Goal: Check status: Check status

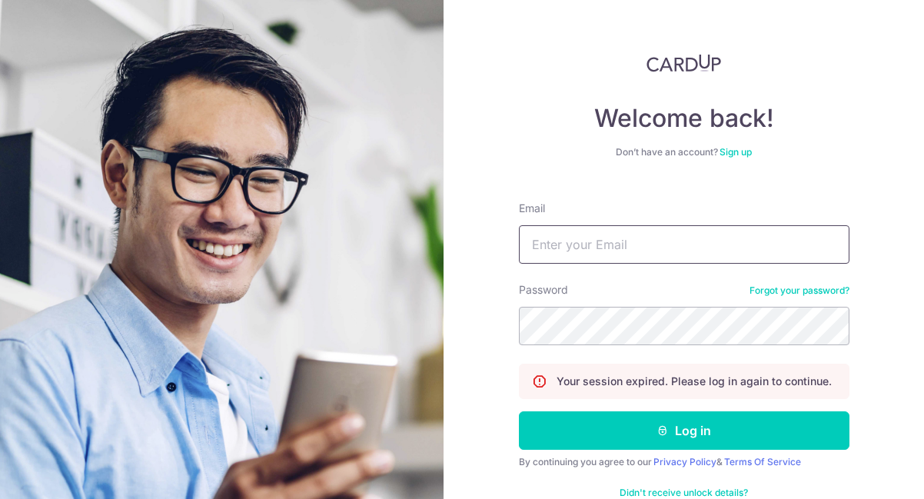
type input "[EMAIL_ADDRESS][DOMAIN_NAME]"
click at [613, 228] on input "[EMAIL_ADDRESS][DOMAIN_NAME]" at bounding box center [684, 244] width 331 height 38
click at [868, 294] on div "Welcome back! Don’t have an account? Sign up Email mirah@outlook.sg Password Fo…" at bounding box center [684, 249] width 480 height 499
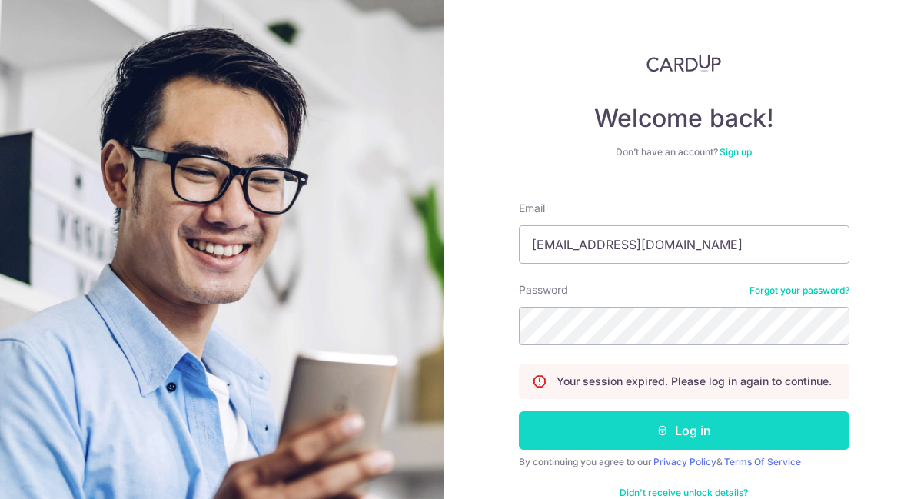
click at [722, 428] on button "Log in" at bounding box center [684, 430] width 331 height 38
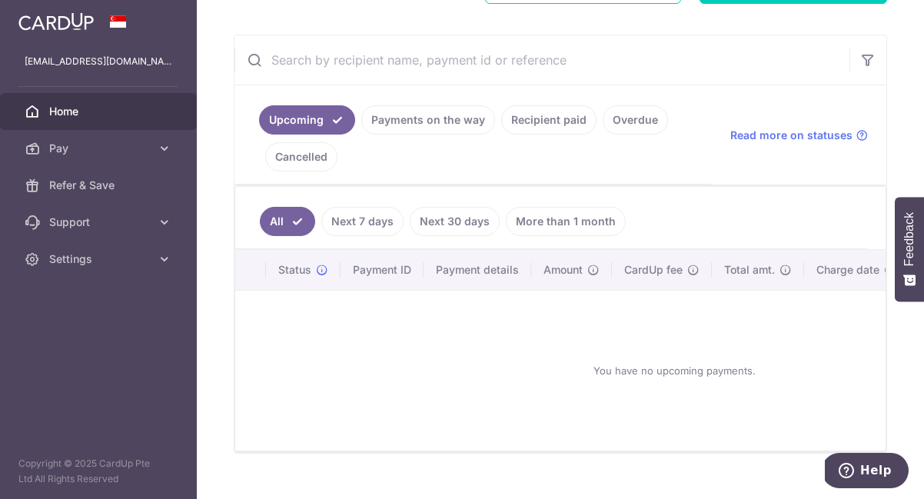
scroll to position [268, 0]
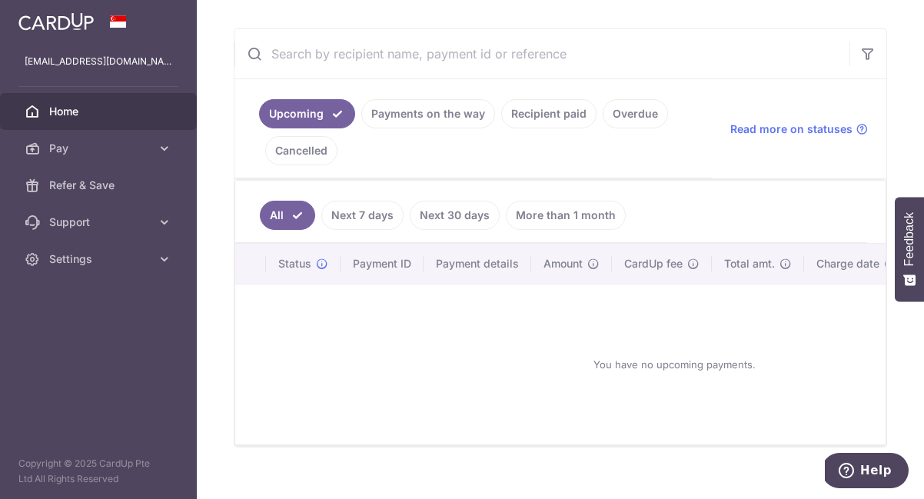
click at [361, 219] on link "Next 7 days" at bounding box center [362, 215] width 82 height 29
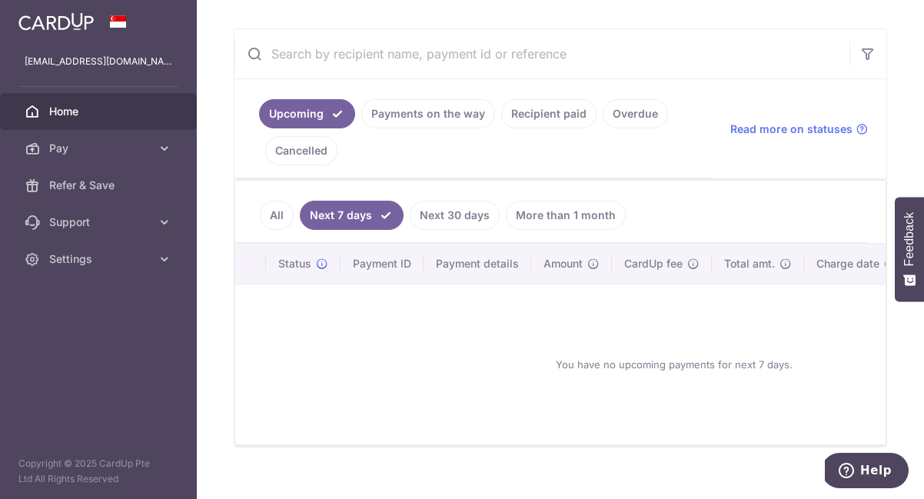
click at [411, 105] on link "Payments on the way" at bounding box center [428, 113] width 134 height 29
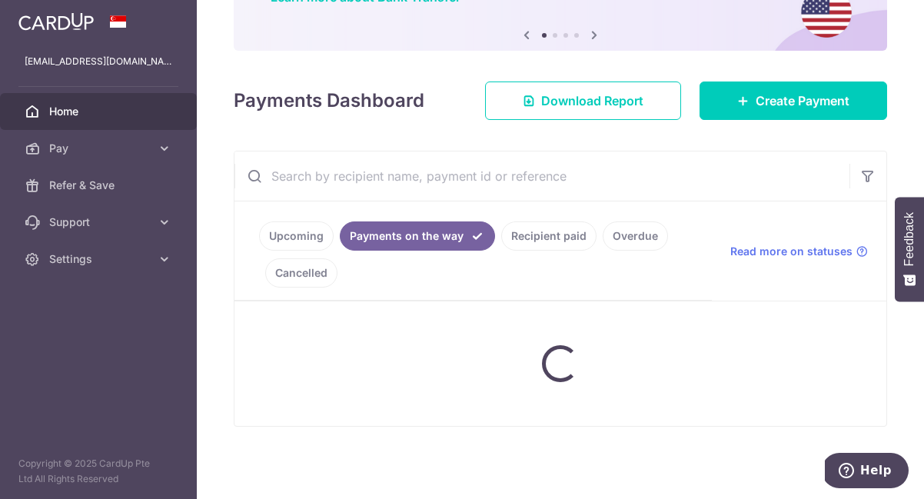
scroll to position [232, 0]
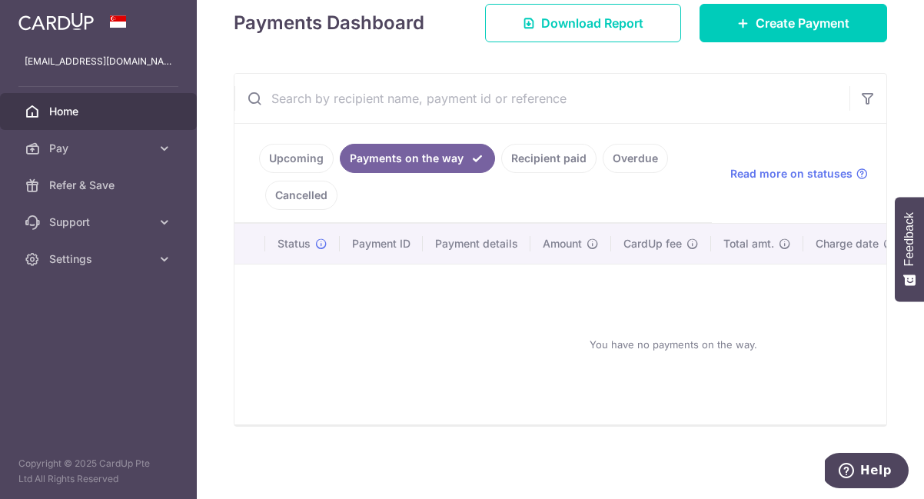
click at [541, 148] on link "Recipient paid" at bounding box center [548, 158] width 95 height 29
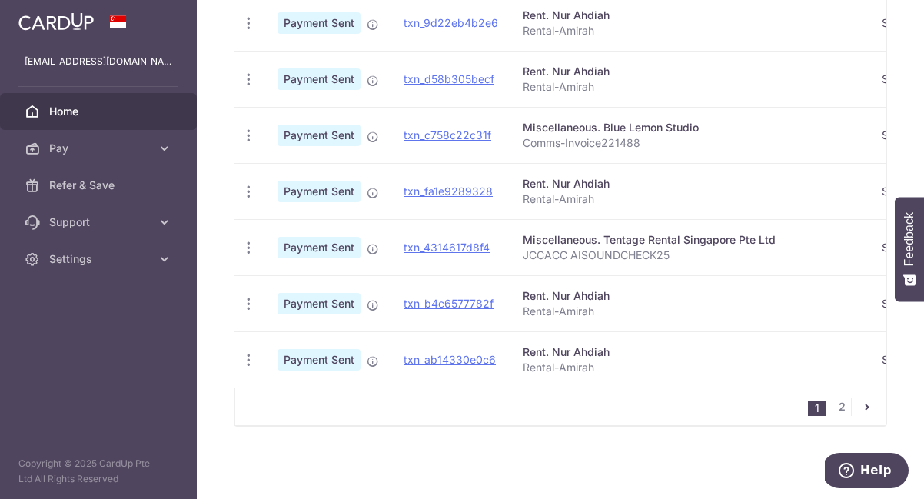
scroll to position [0, 0]
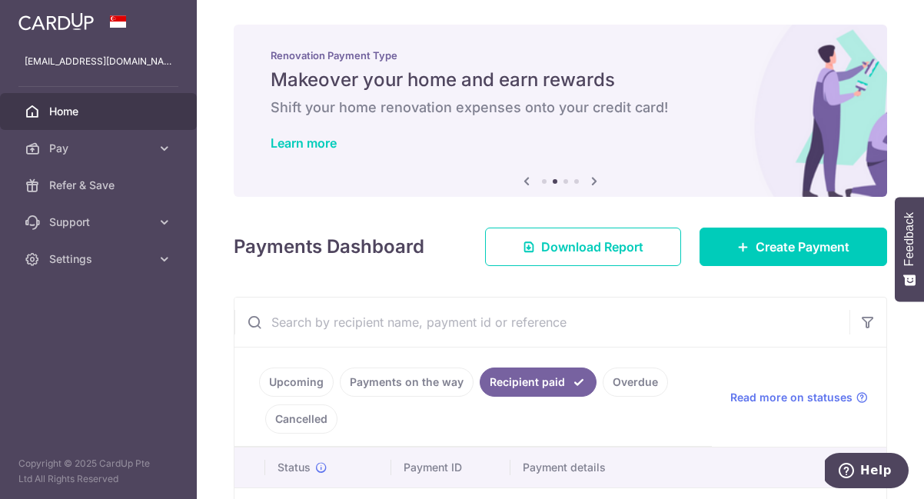
click at [84, 116] on span "Home" at bounding box center [99, 111] width 101 height 15
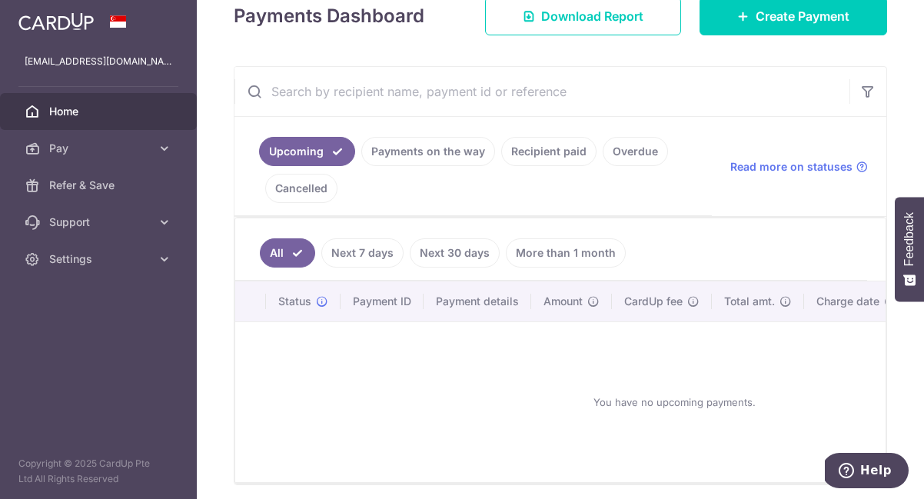
scroll to position [298, 0]
